Goal: Obtain resource: Obtain resource

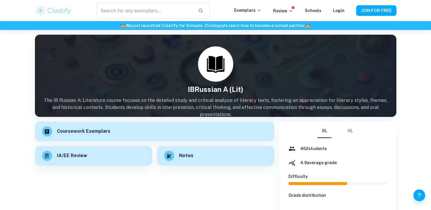
scroll to position [62, 0]
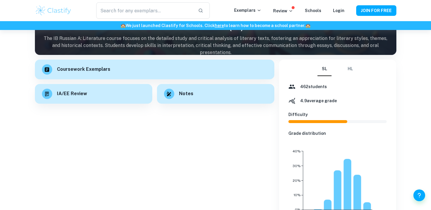
click at [351, 65] on button "HL" at bounding box center [350, 69] width 14 height 14
click at [334, 70] on div "SL HL" at bounding box center [337, 69] width 40 height 14
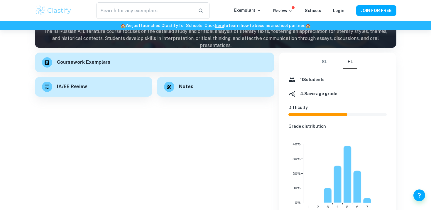
scroll to position [67, 0]
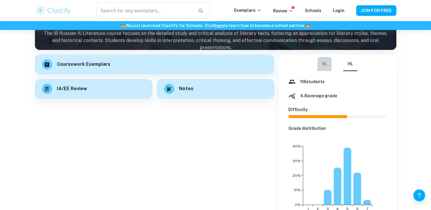
click at [323, 67] on button "SL" at bounding box center [324, 64] width 14 height 14
click at [341, 67] on div "SL HL" at bounding box center [337, 64] width 40 height 14
click at [352, 63] on button "HL" at bounding box center [350, 64] width 14 height 14
click at [330, 65] on button "SL" at bounding box center [324, 64] width 14 height 14
click at [342, 64] on div "SL HL" at bounding box center [337, 64] width 40 height 14
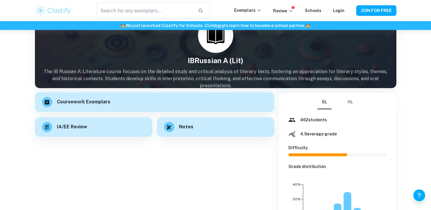
scroll to position [24, 0]
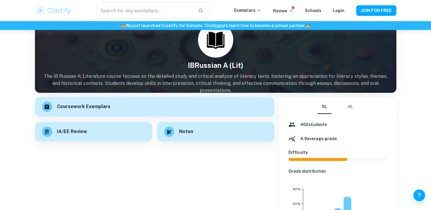
click at [124, 106] on div "Coursework Exemplars" at bounding box center [154, 107] width 239 height 20
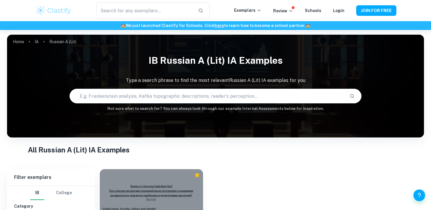
scroll to position [89, 0]
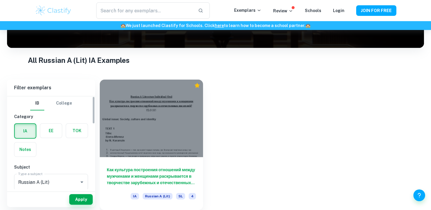
click at [54, 128] on label "button" at bounding box center [51, 131] width 22 height 14
click at [0, 0] on input "radio" at bounding box center [0, 0] width 0 height 0
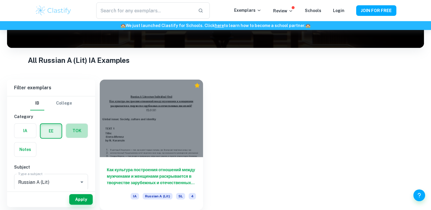
click at [72, 129] on label "button" at bounding box center [77, 131] width 22 height 14
click at [0, 0] on input "radio" at bounding box center [0, 0] width 0 height 0
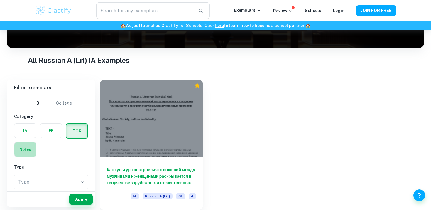
click at [25, 146] on label "button" at bounding box center [25, 149] width 22 height 14
click at [0, 0] on input "radio" at bounding box center [0, 0] width 0 height 0
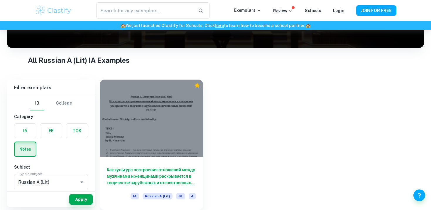
click at [31, 133] on label "button" at bounding box center [25, 131] width 22 height 14
click at [0, 0] on input "radio" at bounding box center [0, 0] width 0 height 0
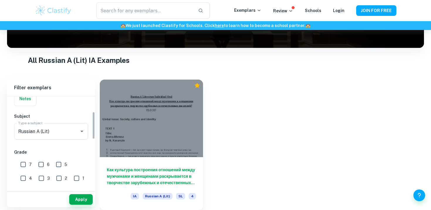
scroll to position [51, 0]
click at [77, 121] on div "Subject Type a subject Russian A (Lit) Type a subject" at bounding box center [51, 126] width 74 height 29
click at [73, 130] on icon "Clear" at bounding box center [74, 131] width 6 height 6
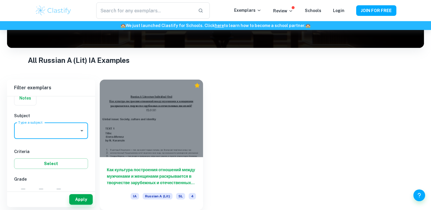
click at [81, 131] on icon "Open" at bounding box center [81, 130] width 7 height 7
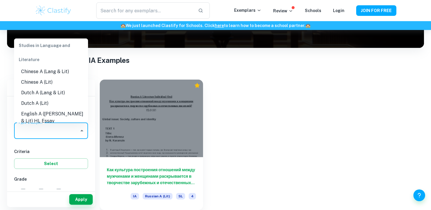
scroll to position [24, 0]
click at [66, 83] on li "Chinese A (Lit)" at bounding box center [51, 82] width 74 height 11
type input "Chinese A (Lit)"
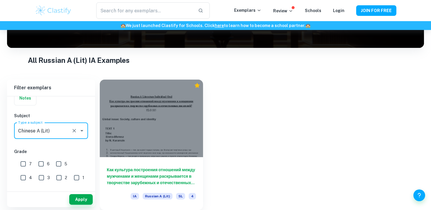
click at [28, 163] on input "7" at bounding box center [23, 164] width 12 height 12
checkbox input "true"
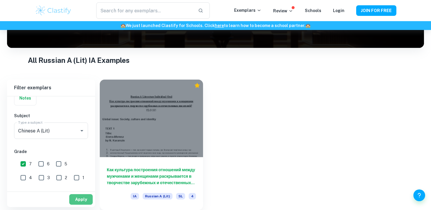
click at [79, 198] on button "Apply" at bounding box center [80, 199] width 23 height 11
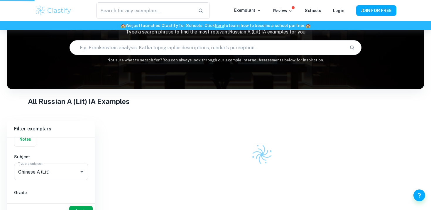
scroll to position [47, 0]
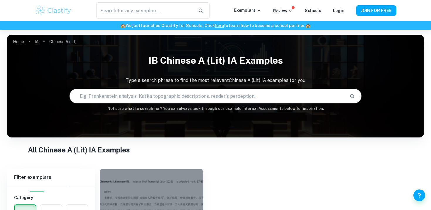
scroll to position [89, 0]
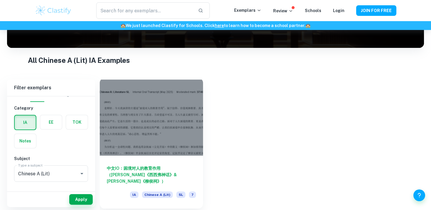
click at [156, 165] on h6 "中文IO：困境对人的教育作用（[PERSON_NAME]《西西弗神话》& [PERSON_NAME]《柳侯祠》）" at bounding box center [151, 174] width 89 height 19
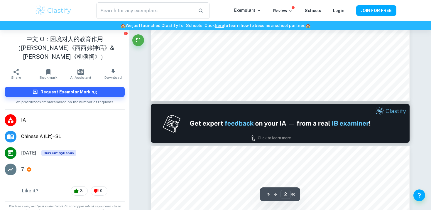
type input "1"
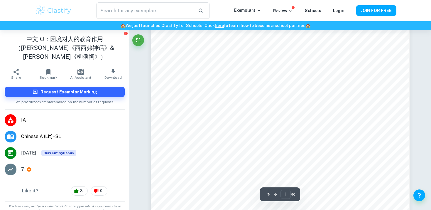
scroll to position [42, 0]
click at [111, 68] on icon "button" at bounding box center [113, 71] width 7 height 7
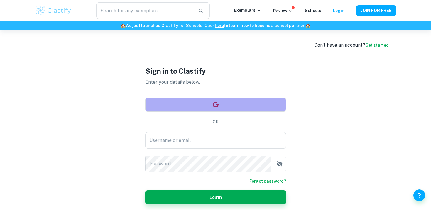
click at [221, 102] on button "button" at bounding box center [215, 104] width 141 height 14
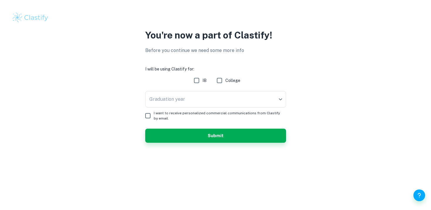
click at [198, 80] on input "IB" at bounding box center [197, 81] width 12 height 12
checkbox input "true"
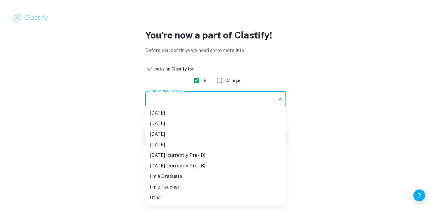
click at [197, 94] on body "We value your privacy We use cookies to enhance your browsing experience, serve…" at bounding box center [215, 105] width 431 height 210
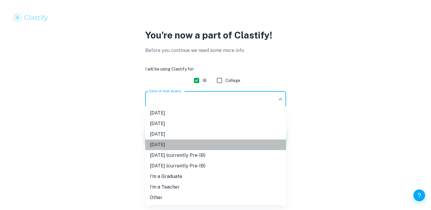
click at [187, 145] on li "November 2026" at bounding box center [215, 144] width 141 height 11
type input "N26"
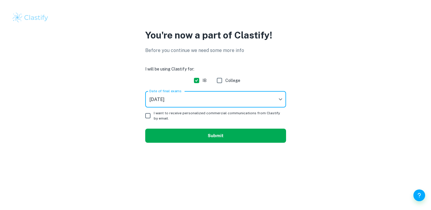
click at [193, 139] on button "Submit" at bounding box center [215, 136] width 141 height 14
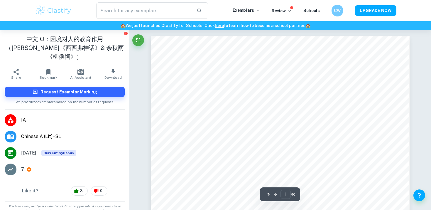
click at [117, 75] on span "Download" at bounding box center [112, 77] width 17 height 4
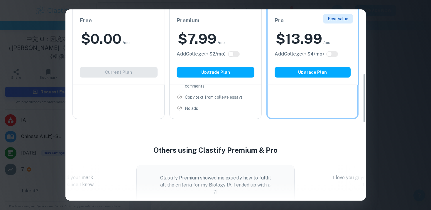
scroll to position [301, 0]
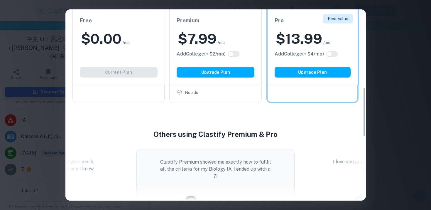
click at [385, 23] on div "Easily Ace Your IB Coursework & Crush College Essays. Get Clastify Premium Get …" at bounding box center [215, 105] width 431 height 210
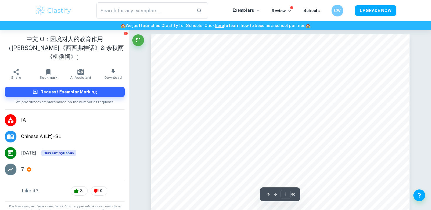
scroll to position [0, 0]
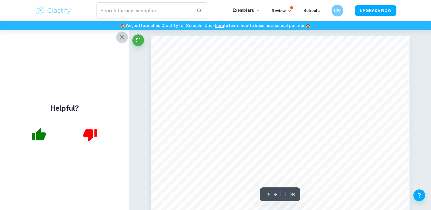
click at [122, 36] on icon "button" at bounding box center [122, 37] width 7 height 7
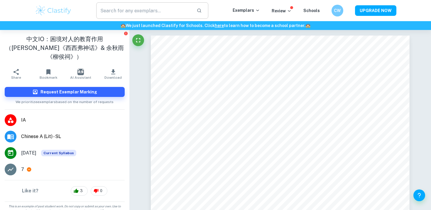
click at [112, 14] on input "text" at bounding box center [144, 10] width 96 height 16
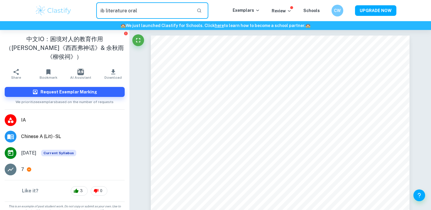
type input "ib literature oral"
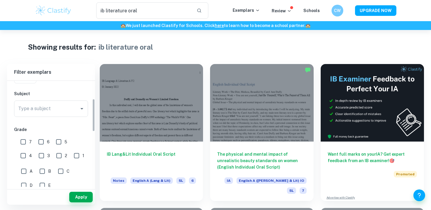
scroll to position [58, 0]
click at [23, 142] on input "7" at bounding box center [23, 141] width 12 height 12
checkbox input "true"
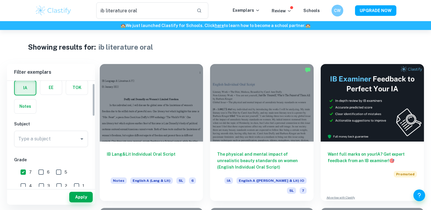
scroll to position [0, 0]
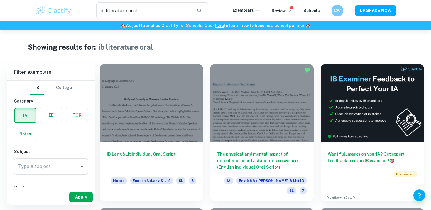
click at [82, 196] on button "Apply" at bounding box center [80, 197] width 23 height 11
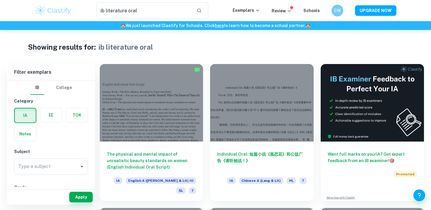
scroll to position [2, 0]
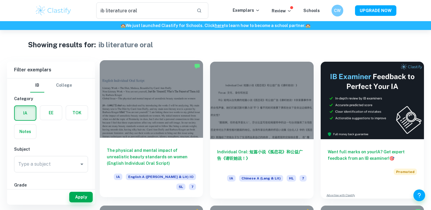
click at [181, 116] on div at bounding box center [151, 98] width 103 height 77
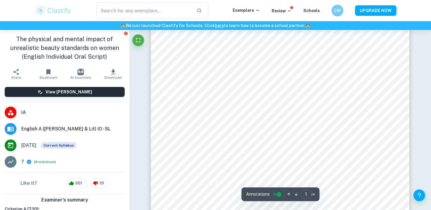
scroll to position [82, 0]
